Goal: Check status: Check status

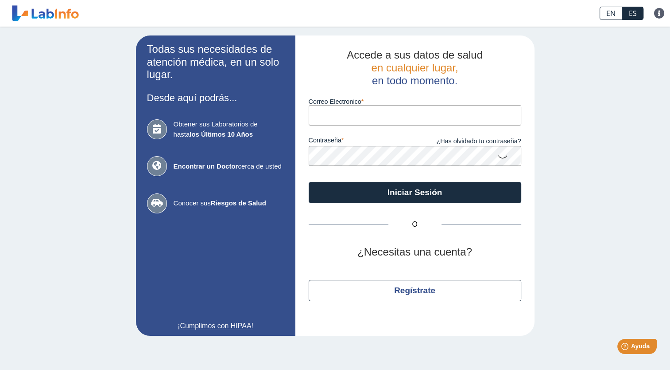
click at [463, 119] on input "Correo Electronico" at bounding box center [415, 115] width 213 height 20
type input "[EMAIL_ADDRESS][DOMAIN_NAME]"
click at [309, 182] on button "Iniciar Sesión" at bounding box center [415, 192] width 213 height 21
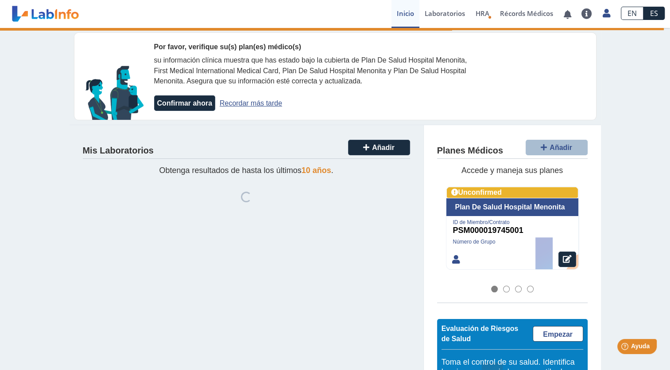
click at [233, 101] on link "Recordar más tarde" at bounding box center [251, 103] width 62 height 8
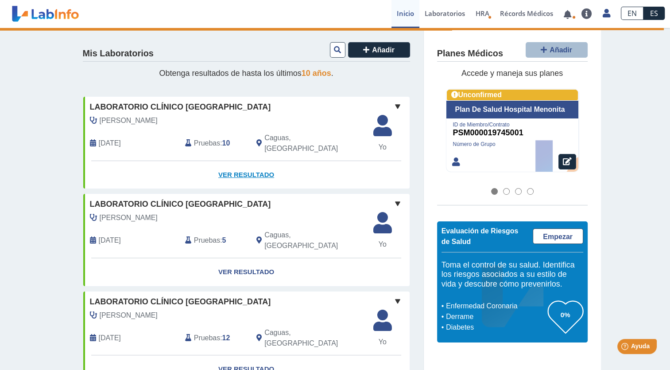
click at [241, 165] on link "Ver Resultado" at bounding box center [246, 175] width 327 height 28
click at [252, 166] on link "Ver Resultado" at bounding box center [246, 175] width 327 height 28
click at [394, 105] on span at bounding box center [398, 106] width 11 height 11
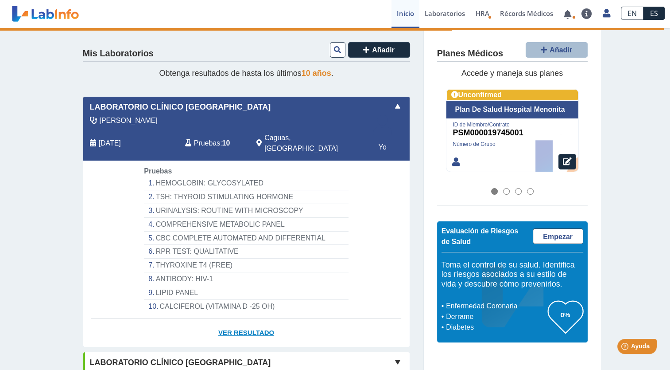
click at [242, 325] on link "Ver Resultado" at bounding box center [246, 333] width 327 height 28
click at [236, 327] on link "Ver Resultado" at bounding box center [246, 333] width 327 height 28
click at [230, 176] on li "HEMOGLOBIN: GLYCOSYLATED" at bounding box center [246, 183] width 204 height 14
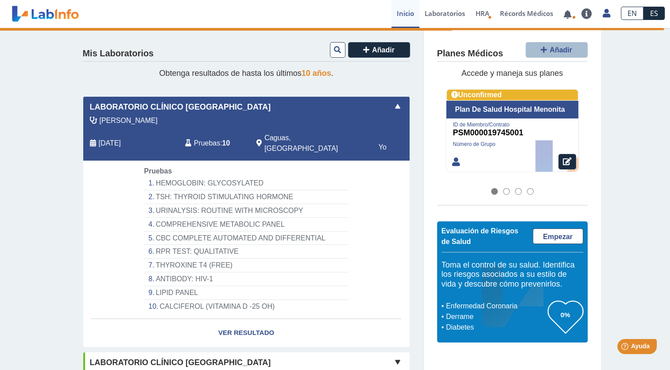
click at [230, 176] on li "HEMOGLOBIN: GLYCOSYLATED" at bounding box center [246, 183] width 204 height 14
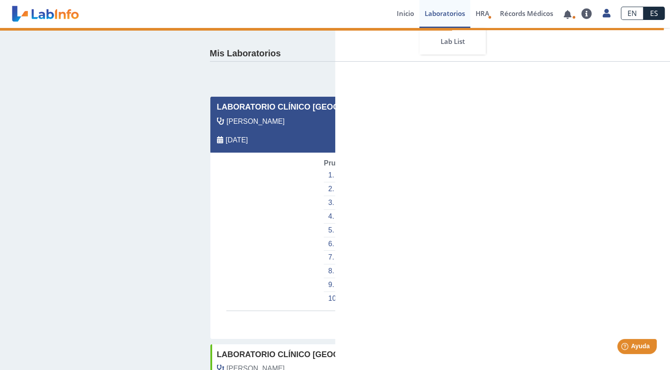
select select "**********"
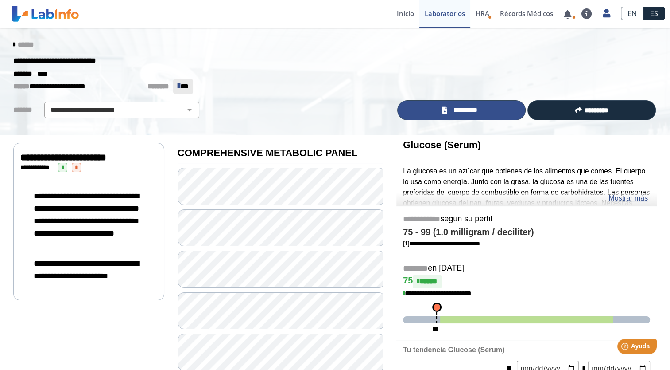
click at [437, 119] on link "*********" at bounding box center [461, 110] width 129 height 20
